Goal: Communication & Community: Participate in discussion

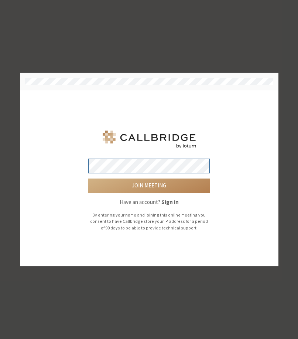
click at [88, 179] on button "Join meeting" at bounding box center [148, 186] width 121 height 15
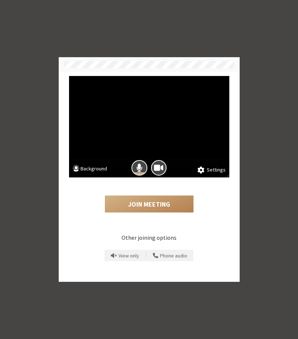
click at [144, 157] on video at bounding box center [149, 127] width 160 height 102
click at [140, 166] on span "Mic is on" at bounding box center [139, 168] width 6 height 10
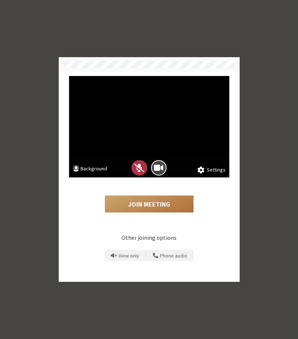
click at [161, 205] on button "Join Meeting" at bounding box center [149, 204] width 89 height 17
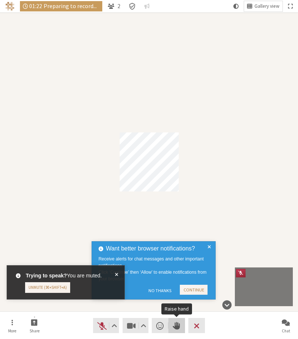
click at [175, 329] on span "Raise hand" at bounding box center [176, 326] width 7 height 10
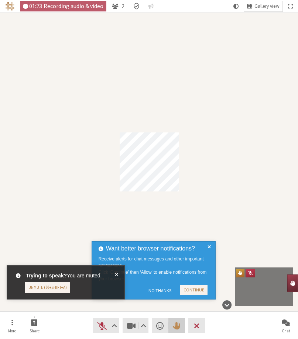
click at [177, 326] on span "Lower hand" at bounding box center [176, 326] width 7 height 10
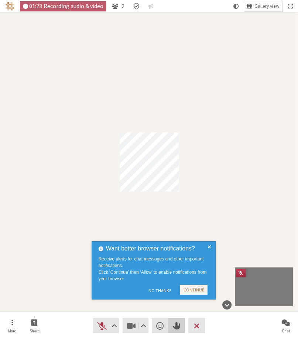
click at [178, 326] on span "Raise hand" at bounding box center [176, 326] width 7 height 10
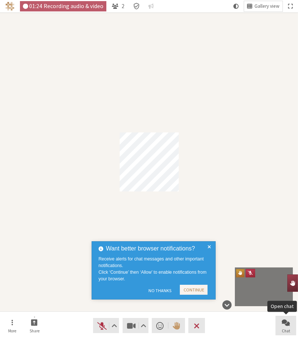
click at [286, 325] on span "Open chat" at bounding box center [286, 322] width 8 height 8
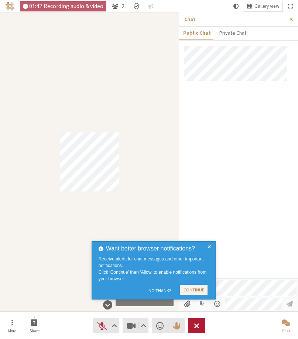
click at [195, 330] on button "Leave" at bounding box center [196, 325] width 17 height 15
